Goal: Find specific page/section: Find specific page/section

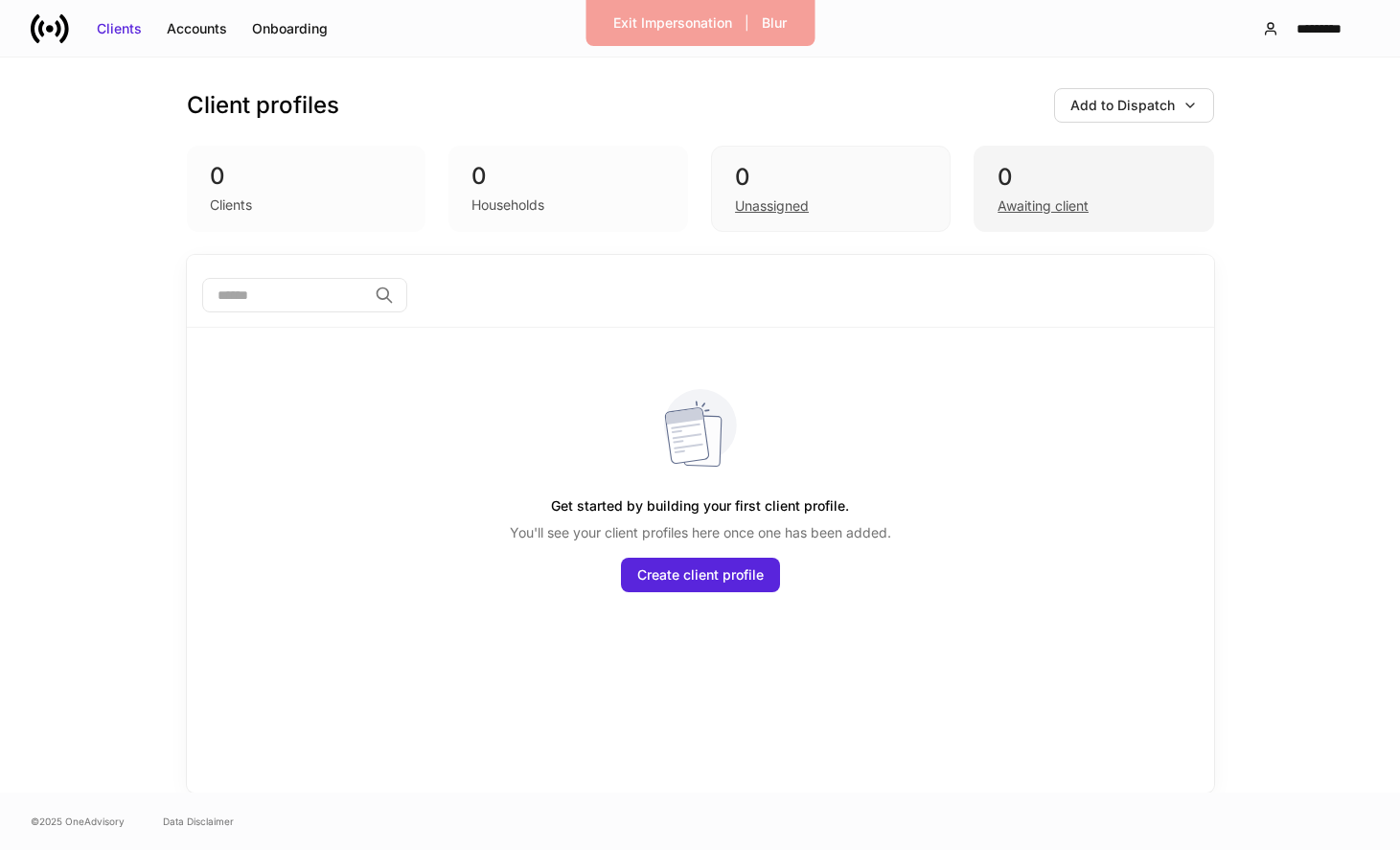
click at [1031, 201] on div "Awaiting client" at bounding box center [1044, 205] width 92 height 19
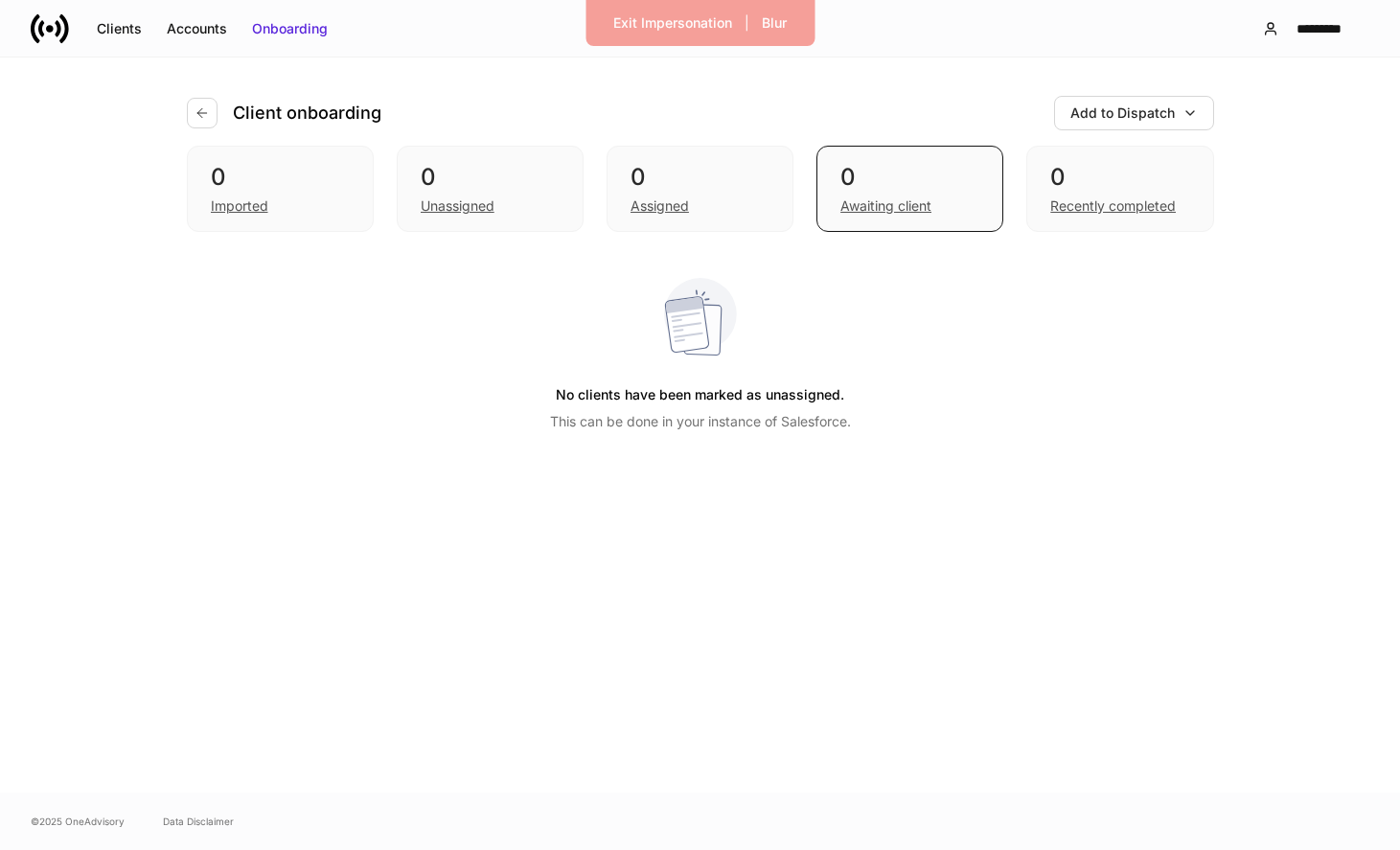
click at [798, 208] on div "0 Imported 0 Unassigned 0 Assigned 0 Awaiting client 0 Recently completed" at bounding box center [700, 188] width 1028 height 87
click at [714, 198] on div "Assigned" at bounding box center [700, 204] width 139 height 23
click at [207, 112] on icon "button" at bounding box center [202, 112] width 15 height 15
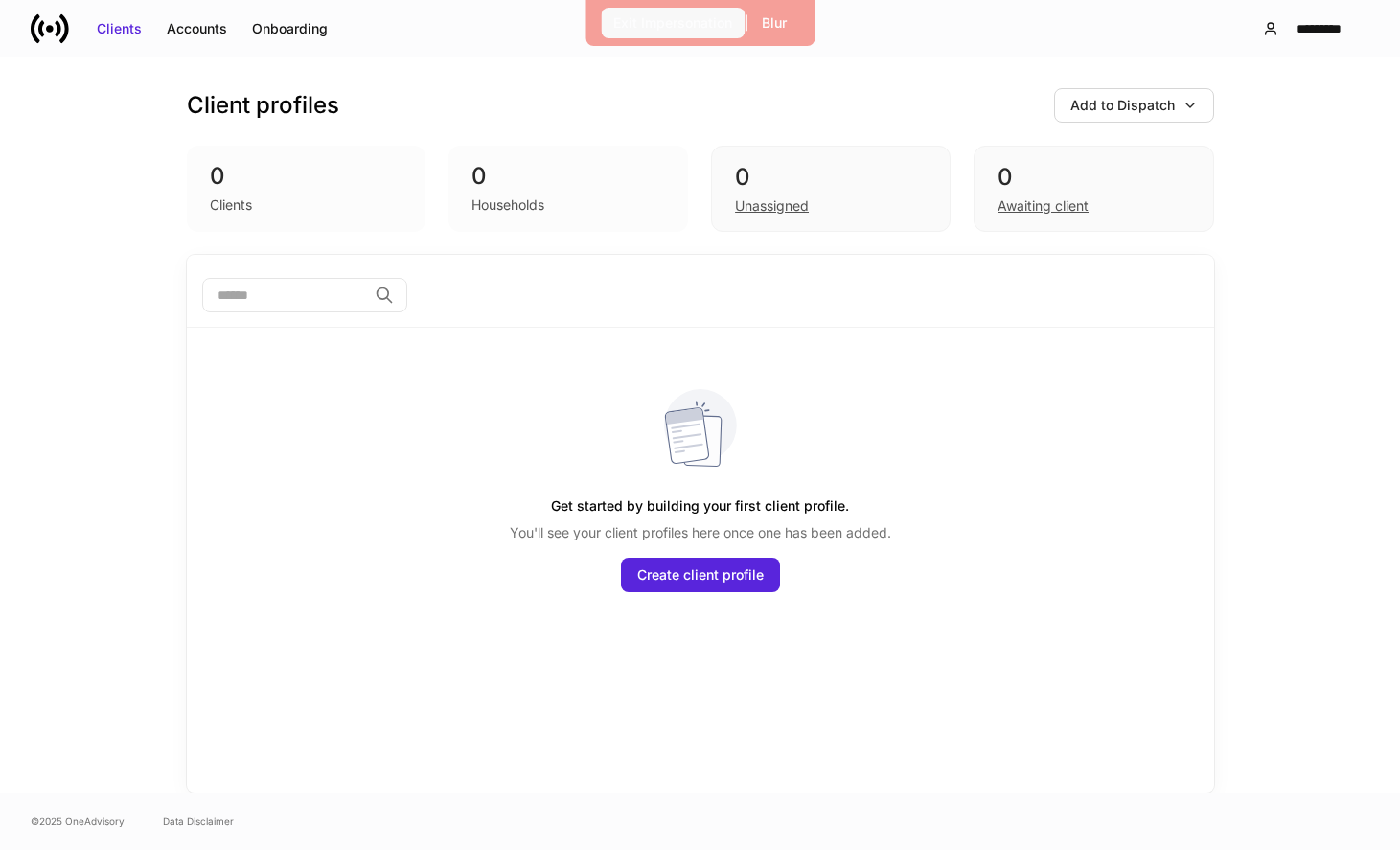
click at [711, 30] on div "Exit Impersonation" at bounding box center [673, 22] width 118 height 19
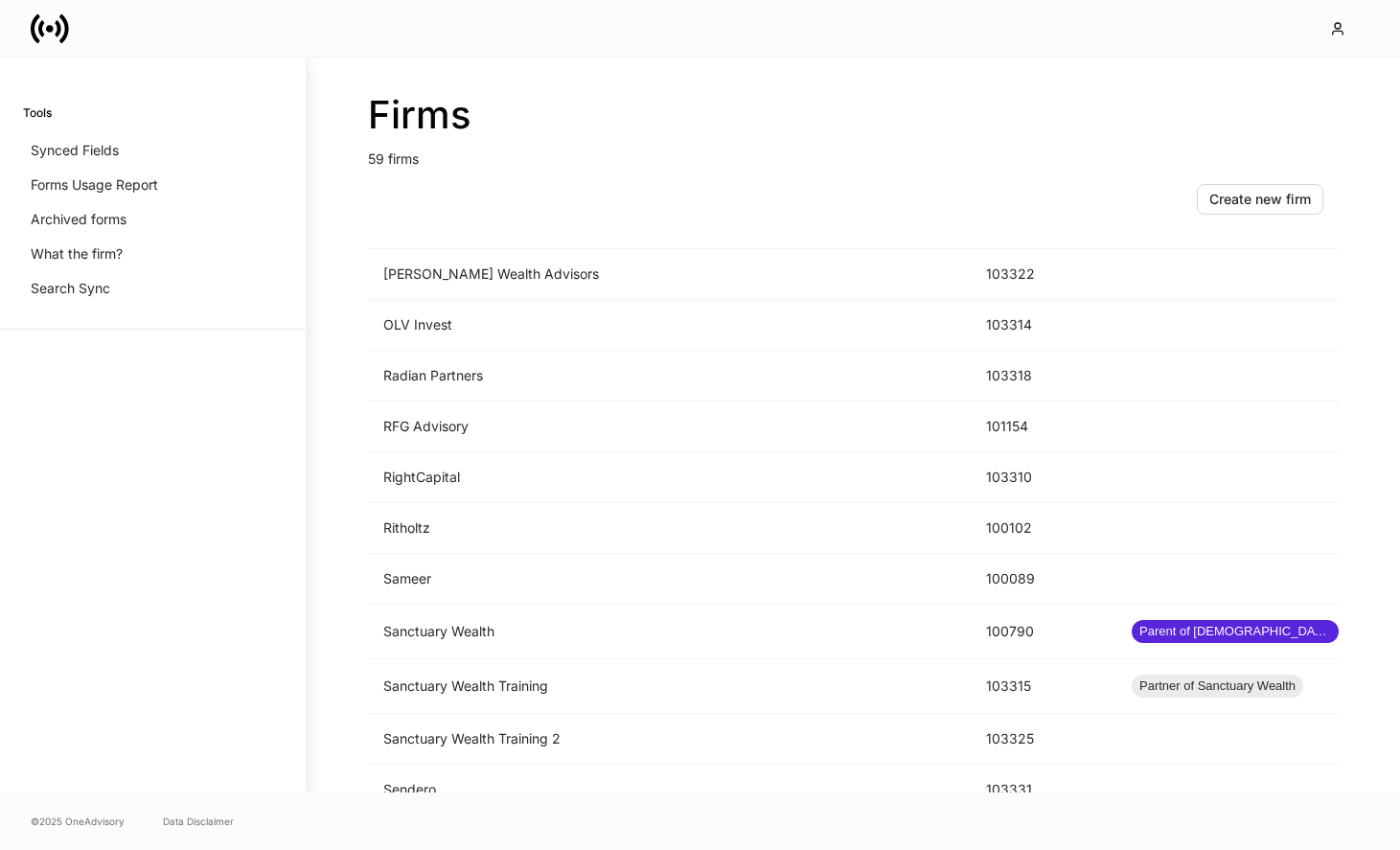
scroll to position [2523, 0]
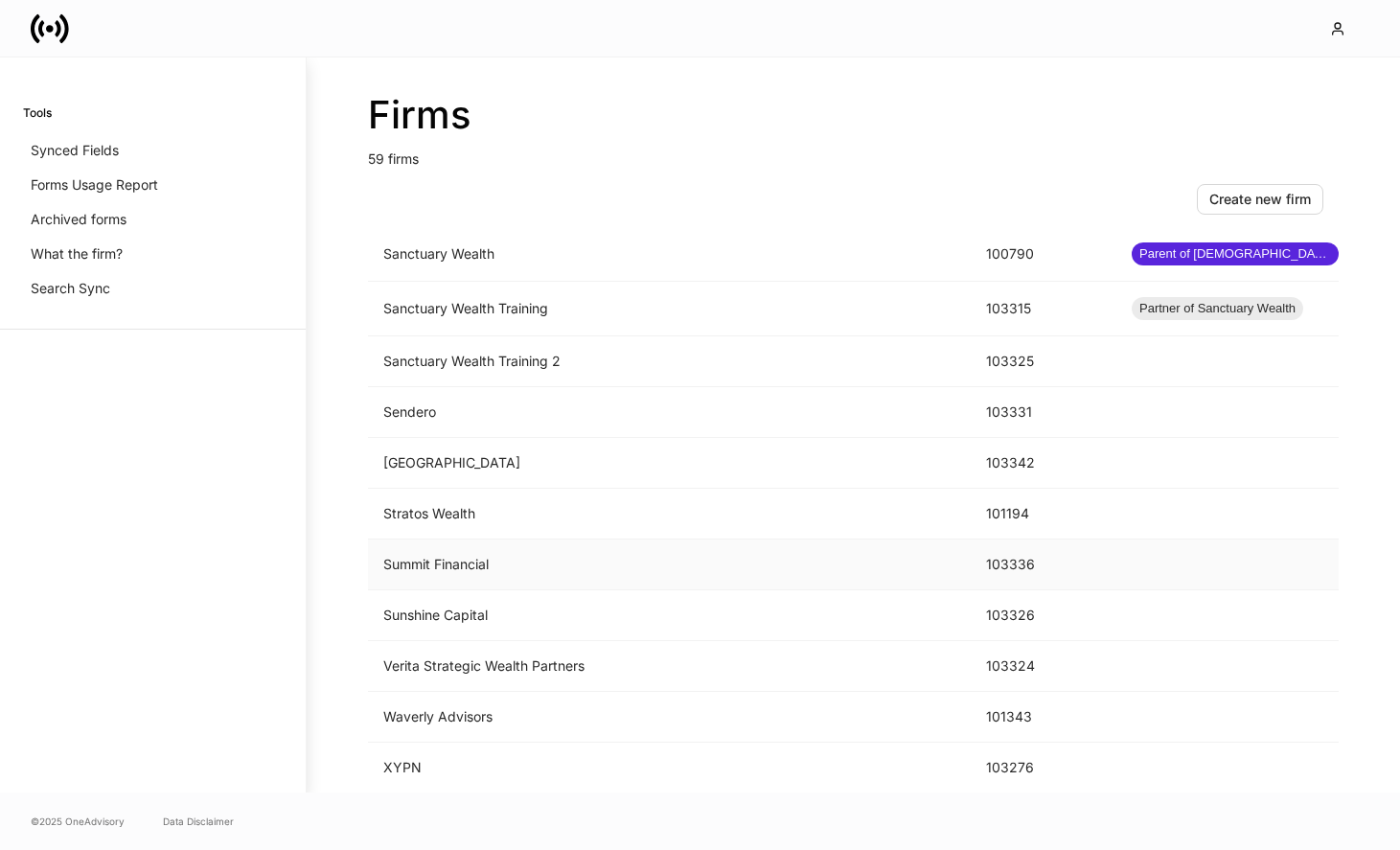
click at [652, 553] on td "Summit Financial" at bounding box center [670, 564] width 603 height 51
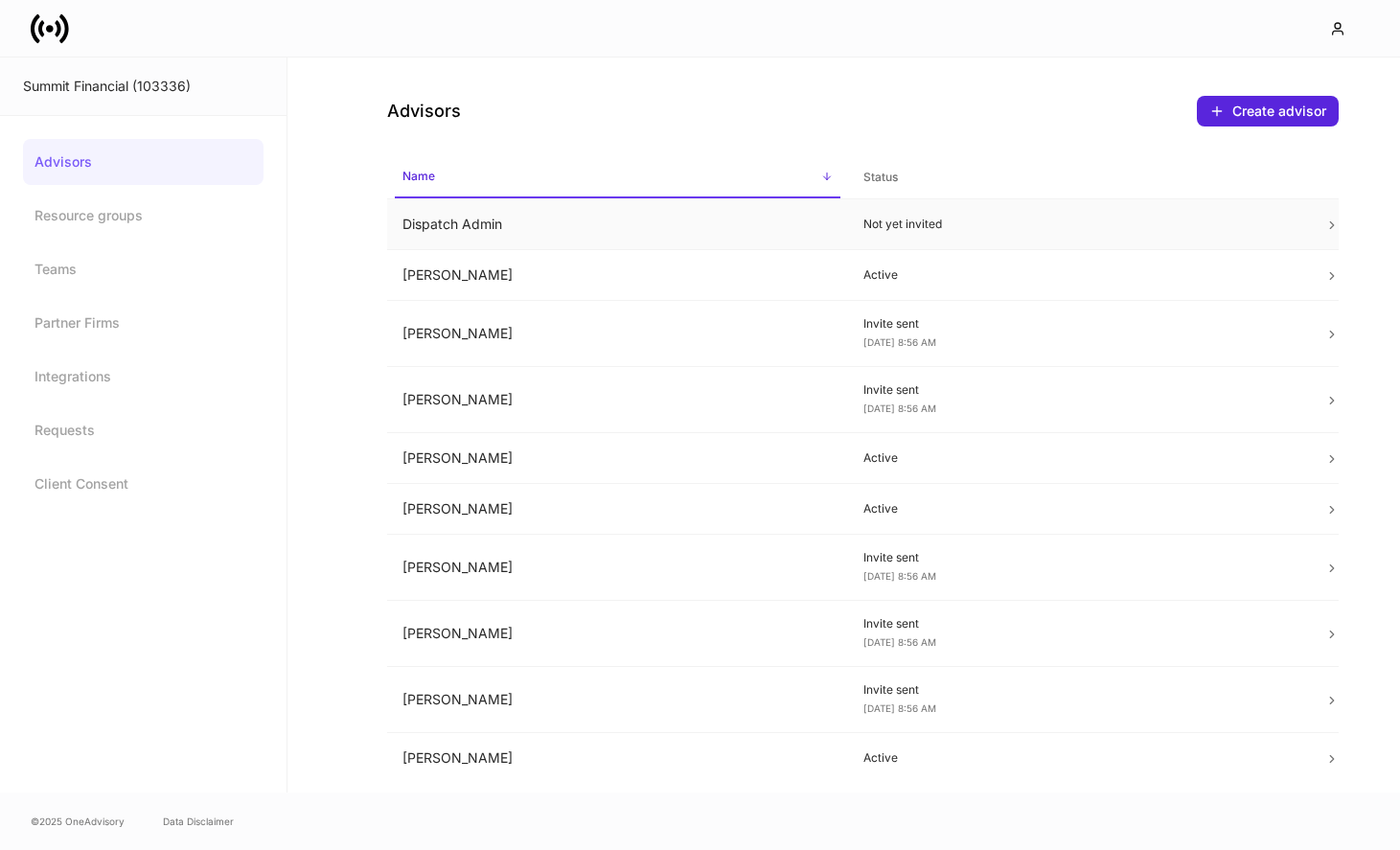
click at [1067, 227] on p "Not yet invited" at bounding box center [1079, 224] width 431 height 15
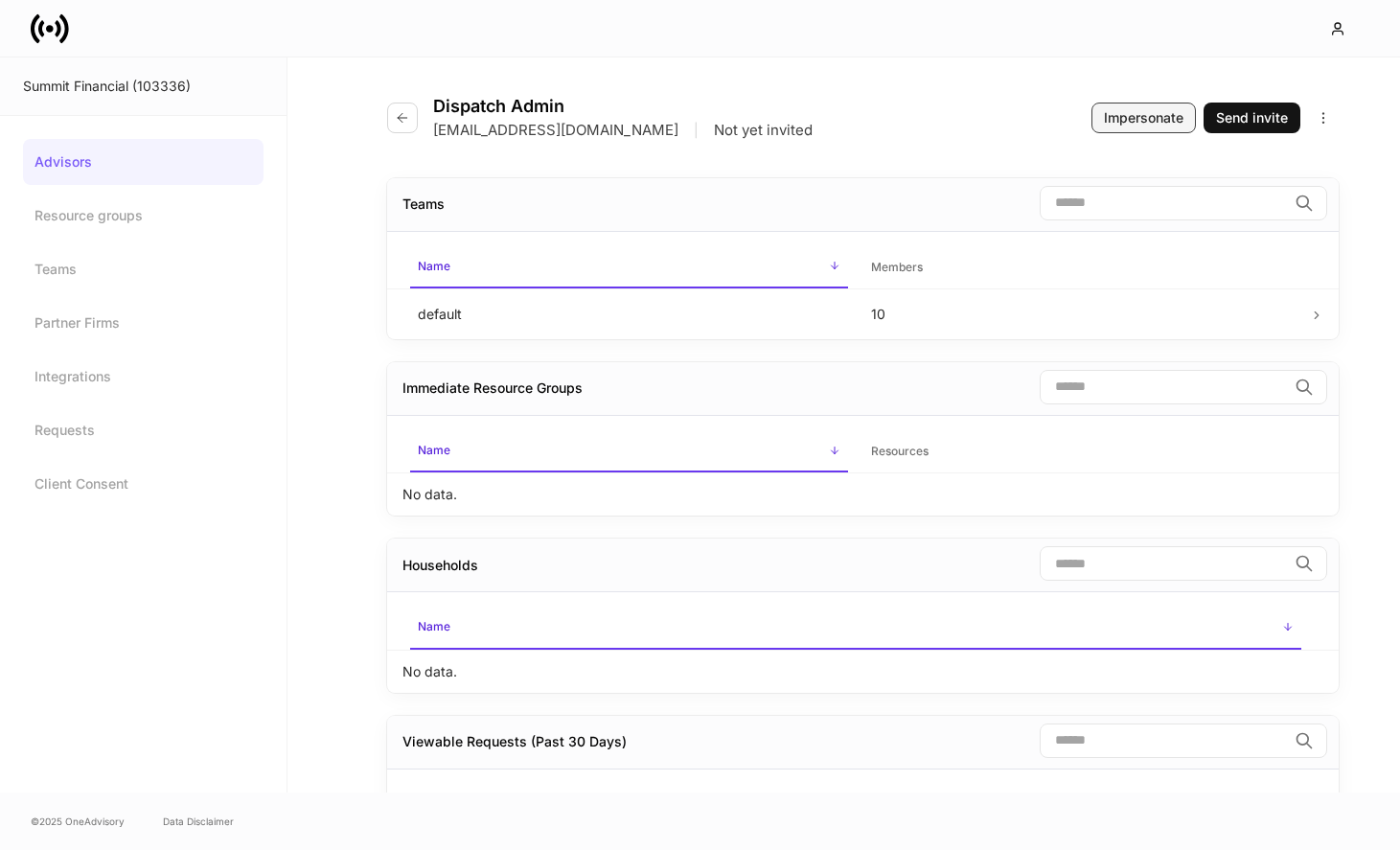
click at [1137, 106] on button "Impersonate" at bounding box center [1143, 117] width 104 height 31
